Goal: Task Accomplishment & Management: Complete application form

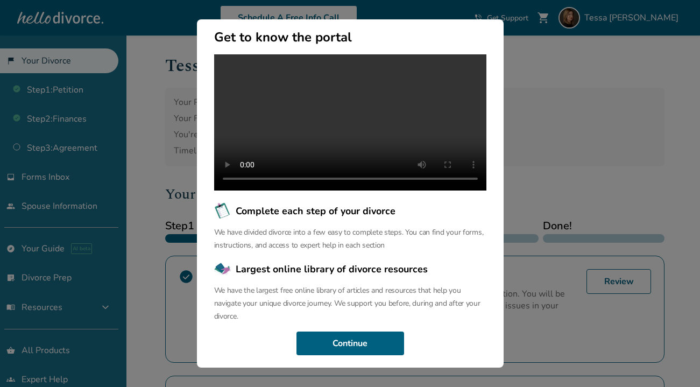
scroll to position [118, 0]
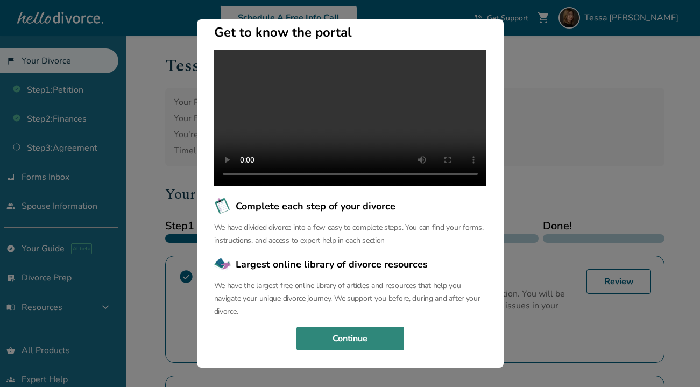
click at [383, 336] on button "Continue" at bounding box center [351, 339] width 108 height 24
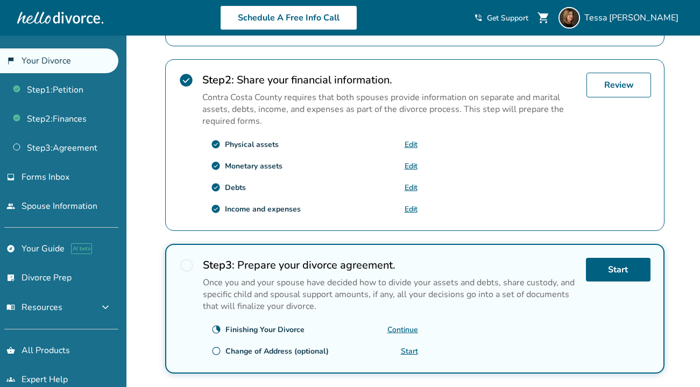
scroll to position [323, 0]
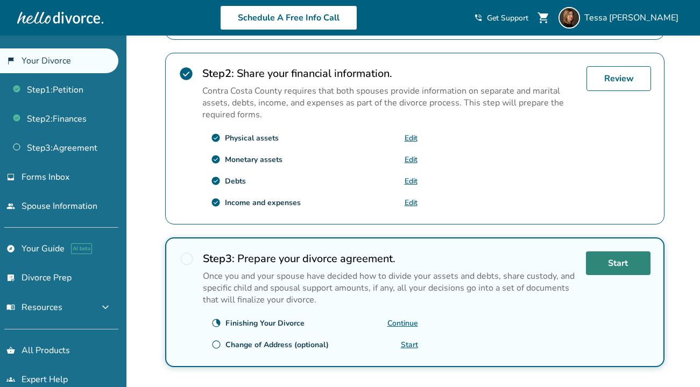
click at [620, 263] on link "Start" at bounding box center [618, 263] width 65 height 24
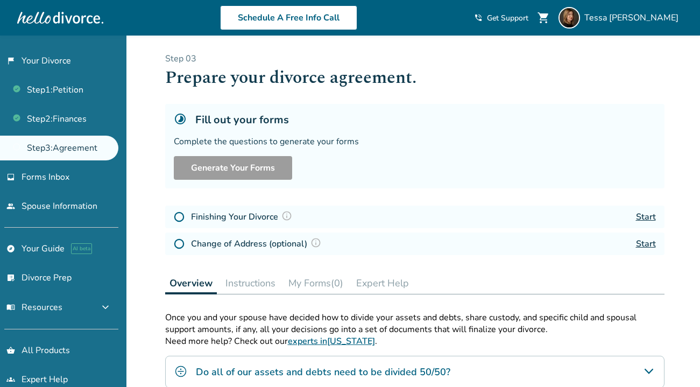
click at [647, 215] on link "Start" at bounding box center [646, 217] width 20 height 12
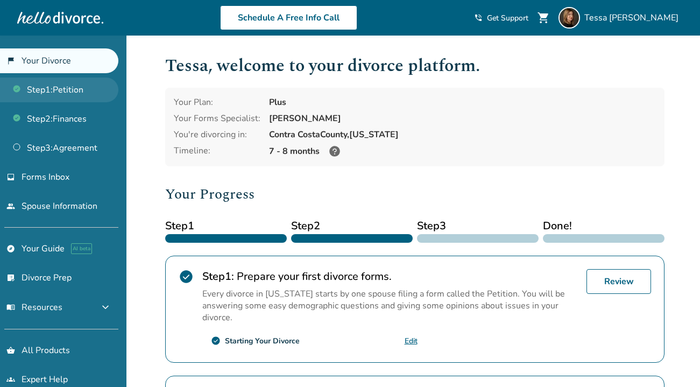
click at [77, 91] on link "Step 1 : Petition" at bounding box center [59, 89] width 118 height 25
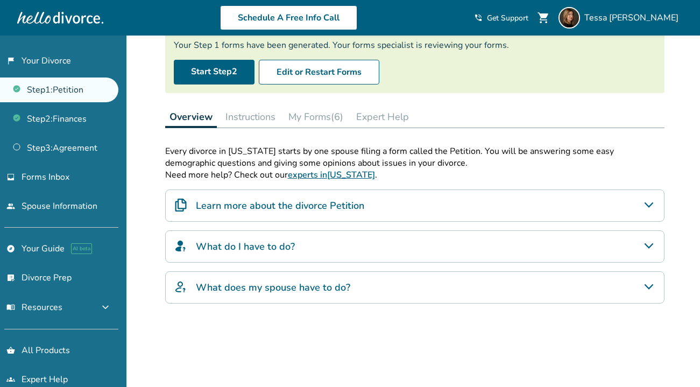
scroll to position [34, 0]
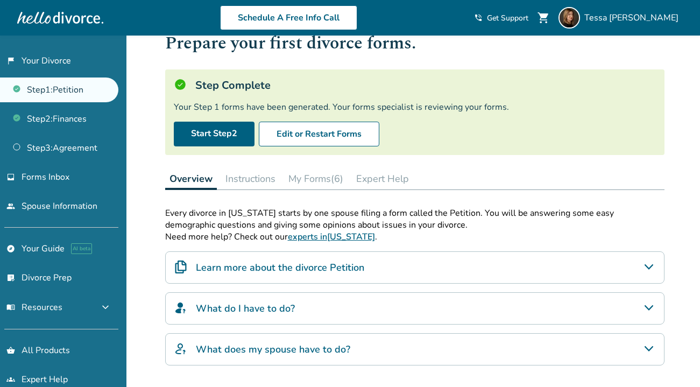
click at [328, 175] on button "My Forms (6)" at bounding box center [316, 179] width 64 height 22
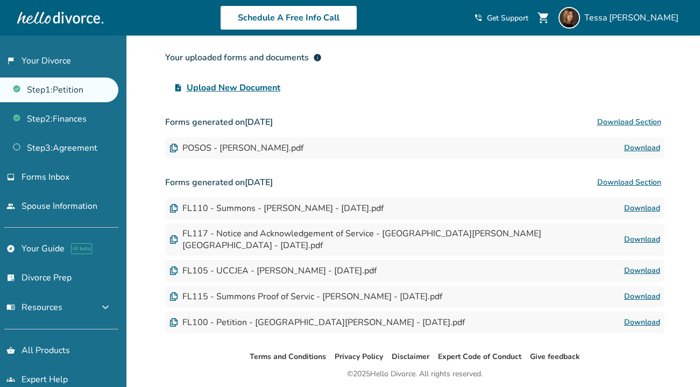
scroll to position [238, 0]
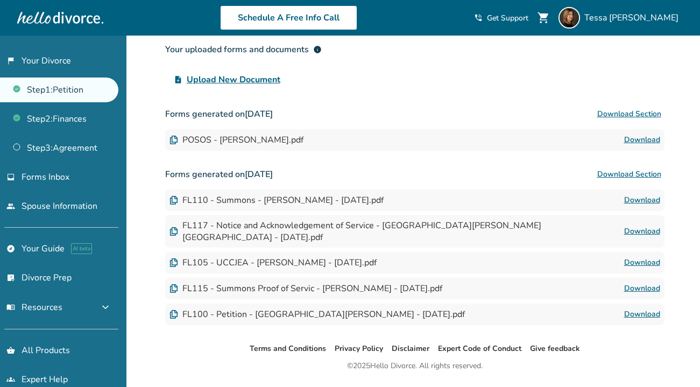
click at [260, 142] on div "POSOS - Tessa Rudnick.pdf" at bounding box center [237, 140] width 134 height 12
click at [179, 139] on div "POSOS - Tessa Rudnick.pdf" at bounding box center [237, 140] width 134 height 12
click at [637, 138] on link "Download" at bounding box center [642, 139] width 36 height 13
click at [248, 140] on div "POSOS - Tessa Rudnick.pdf" at bounding box center [237, 140] width 134 height 12
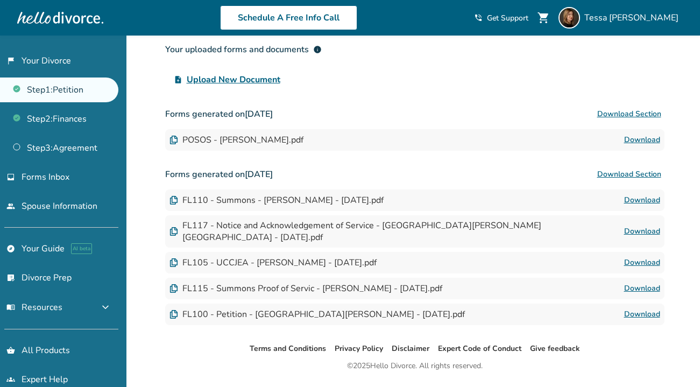
click at [632, 142] on link "Download" at bounding box center [642, 139] width 36 height 13
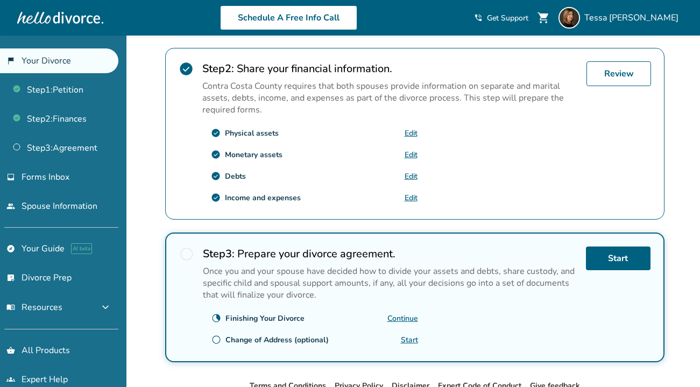
scroll to position [323, 0]
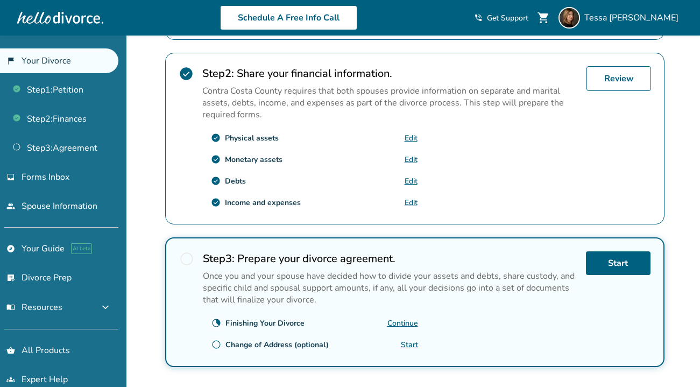
click at [404, 325] on link "Continue" at bounding box center [402, 323] width 31 height 10
click at [400, 325] on link "Continue" at bounding box center [402, 323] width 31 height 10
click at [402, 323] on link "Continue" at bounding box center [402, 323] width 31 height 10
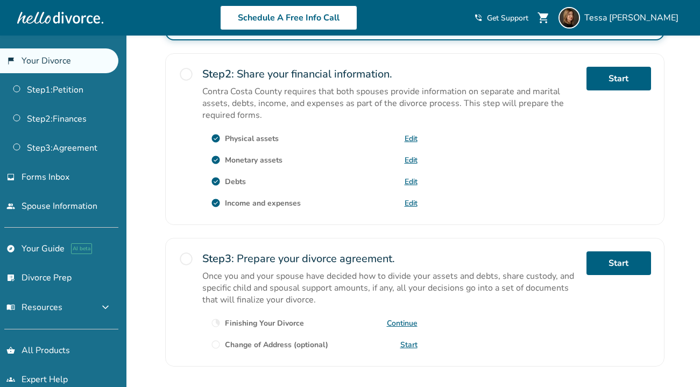
scroll to position [323, 0]
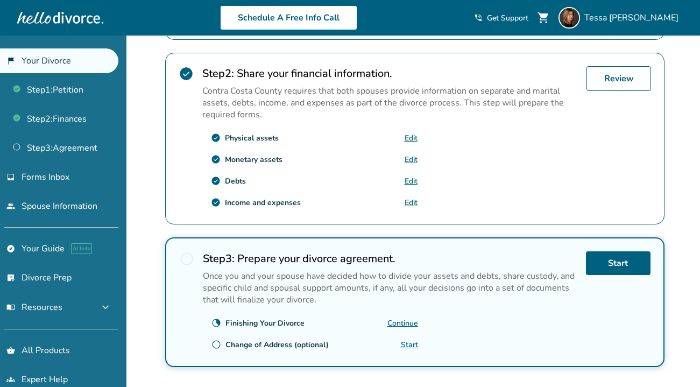
click at [411, 325] on link "Continue" at bounding box center [402, 323] width 31 height 10
click at [604, 261] on link "Start" at bounding box center [618, 263] width 65 height 24
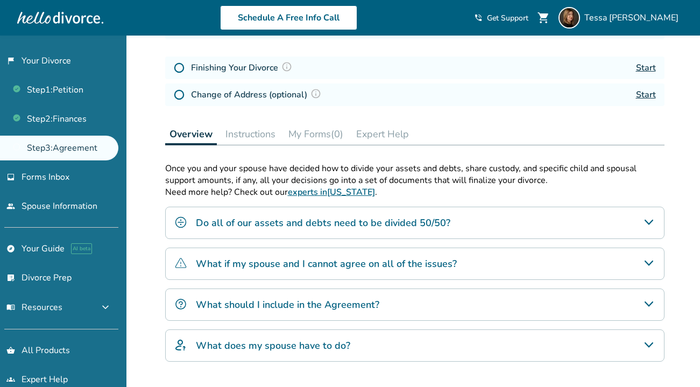
scroll to position [147, 0]
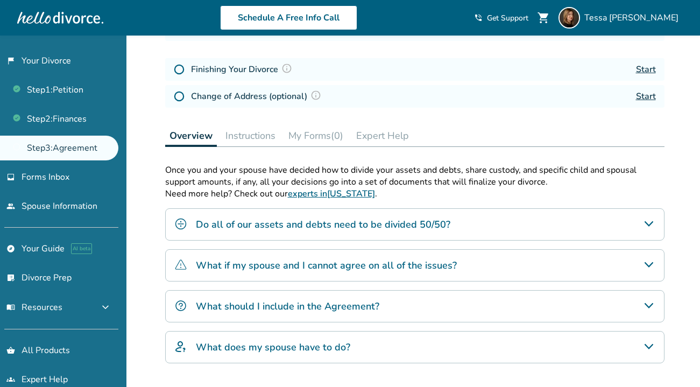
click at [645, 79] on div "Finishing Your Divorce Start" at bounding box center [414, 69] width 499 height 23
click at [643, 68] on link "Start" at bounding box center [646, 70] width 20 height 12
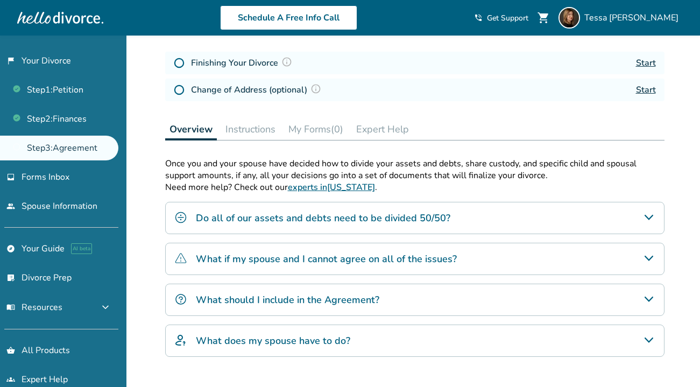
click at [67, 141] on link "Step 3 : Agreement" at bounding box center [59, 148] width 118 height 25
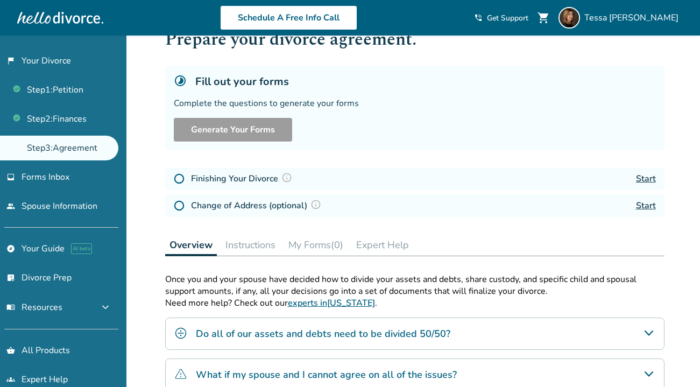
scroll to position [0, 0]
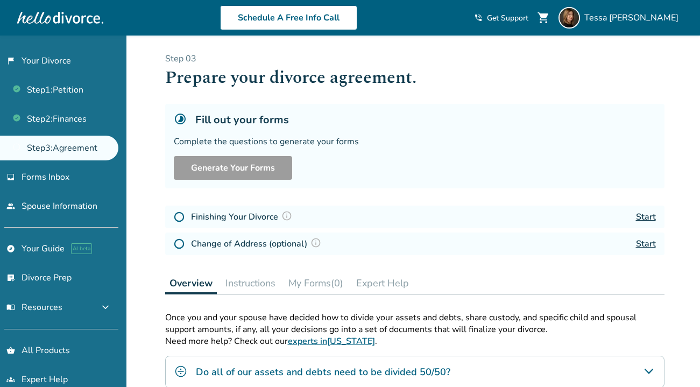
click at [649, 215] on link "Start" at bounding box center [646, 217] width 20 height 12
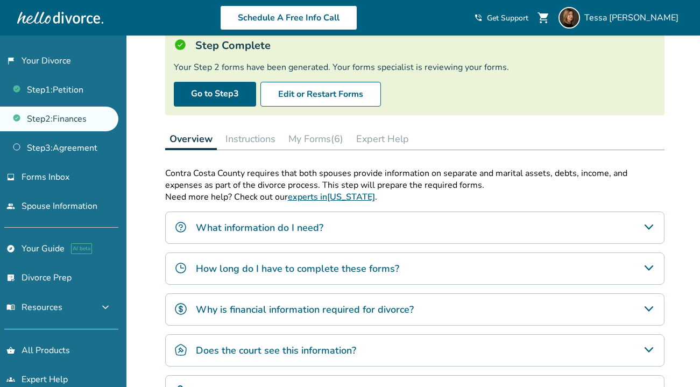
scroll to position [85, 0]
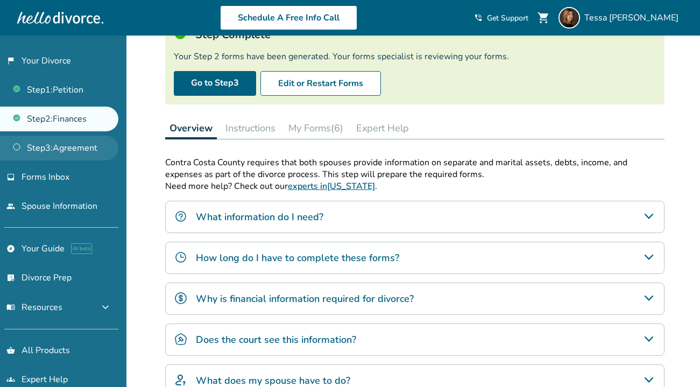
click at [48, 147] on link "Step 3 : Agreement" at bounding box center [59, 148] width 118 height 25
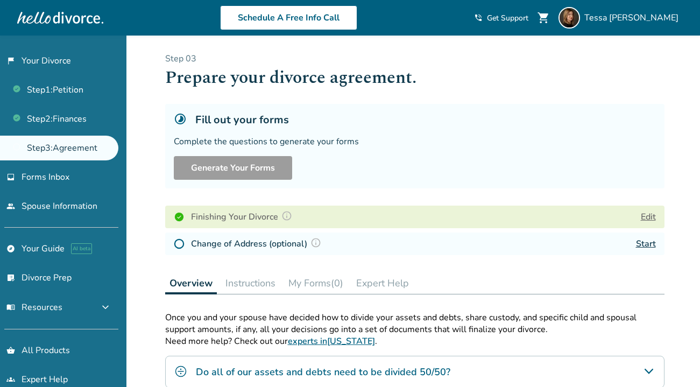
click at [650, 245] on link "Start" at bounding box center [646, 244] width 20 height 12
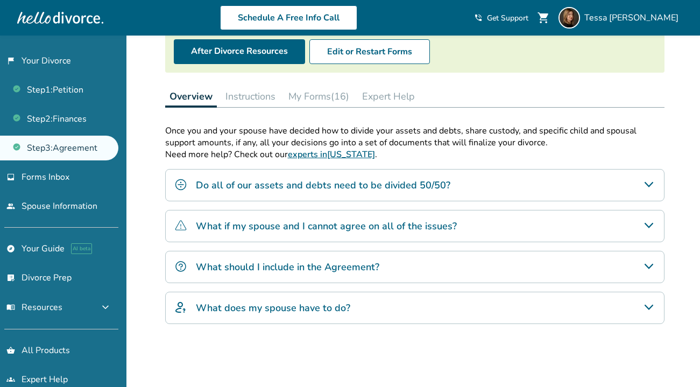
scroll to position [115, 0]
